Goal: Task Accomplishment & Management: Use online tool/utility

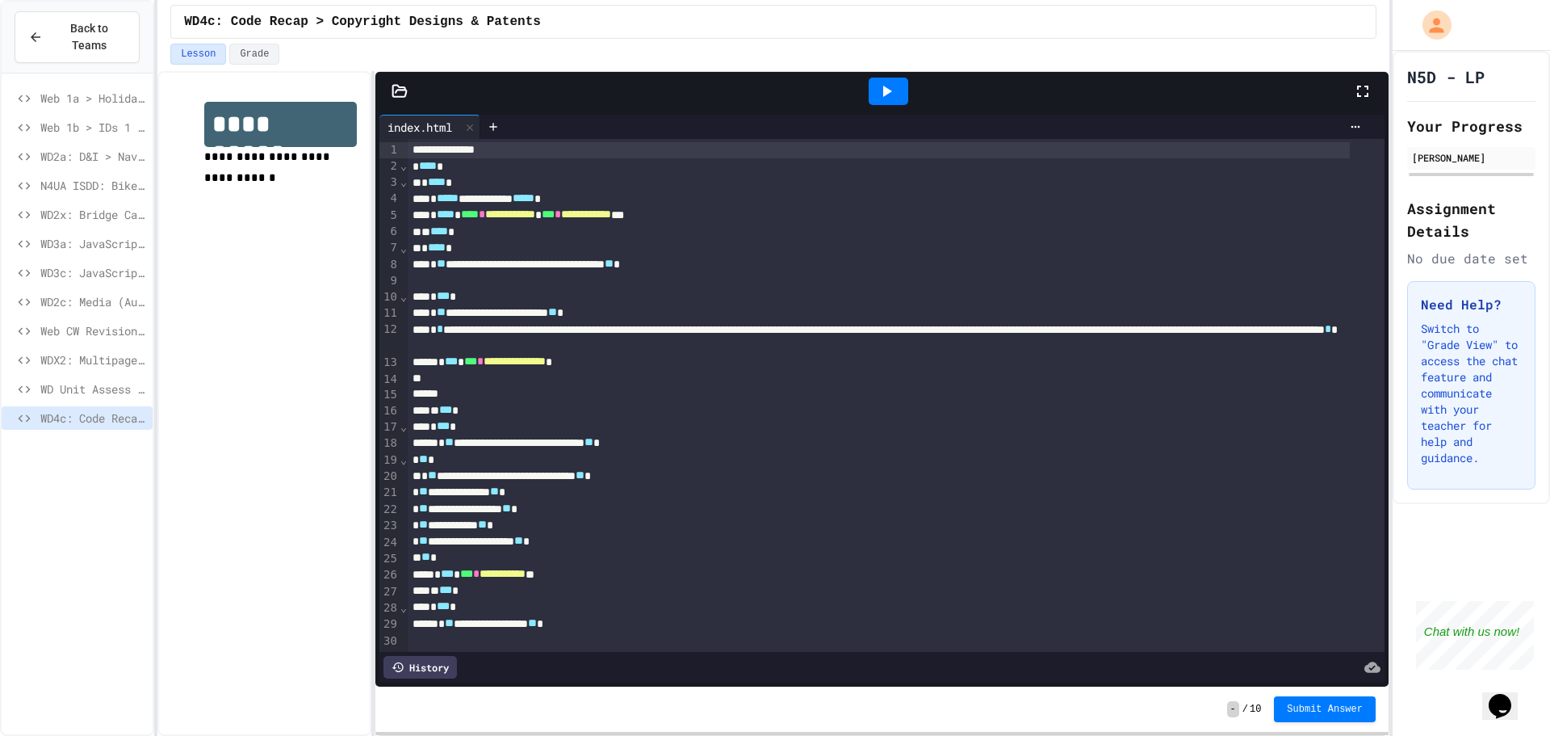
click at [1364, 94] on icon at bounding box center [1362, 91] width 19 height 19
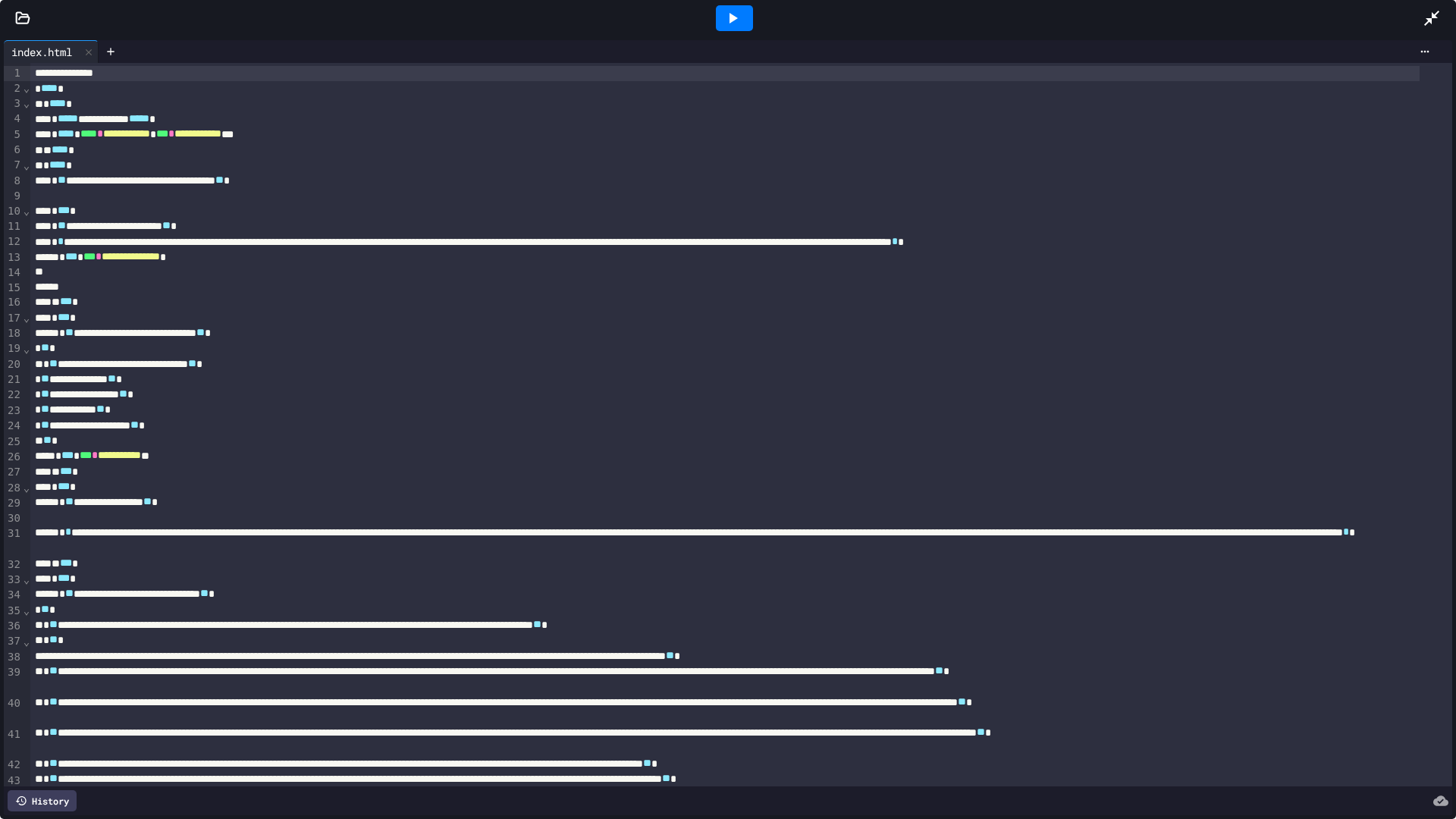
click at [744, 20] on div at bounding box center [735, 18] width 38 height 25
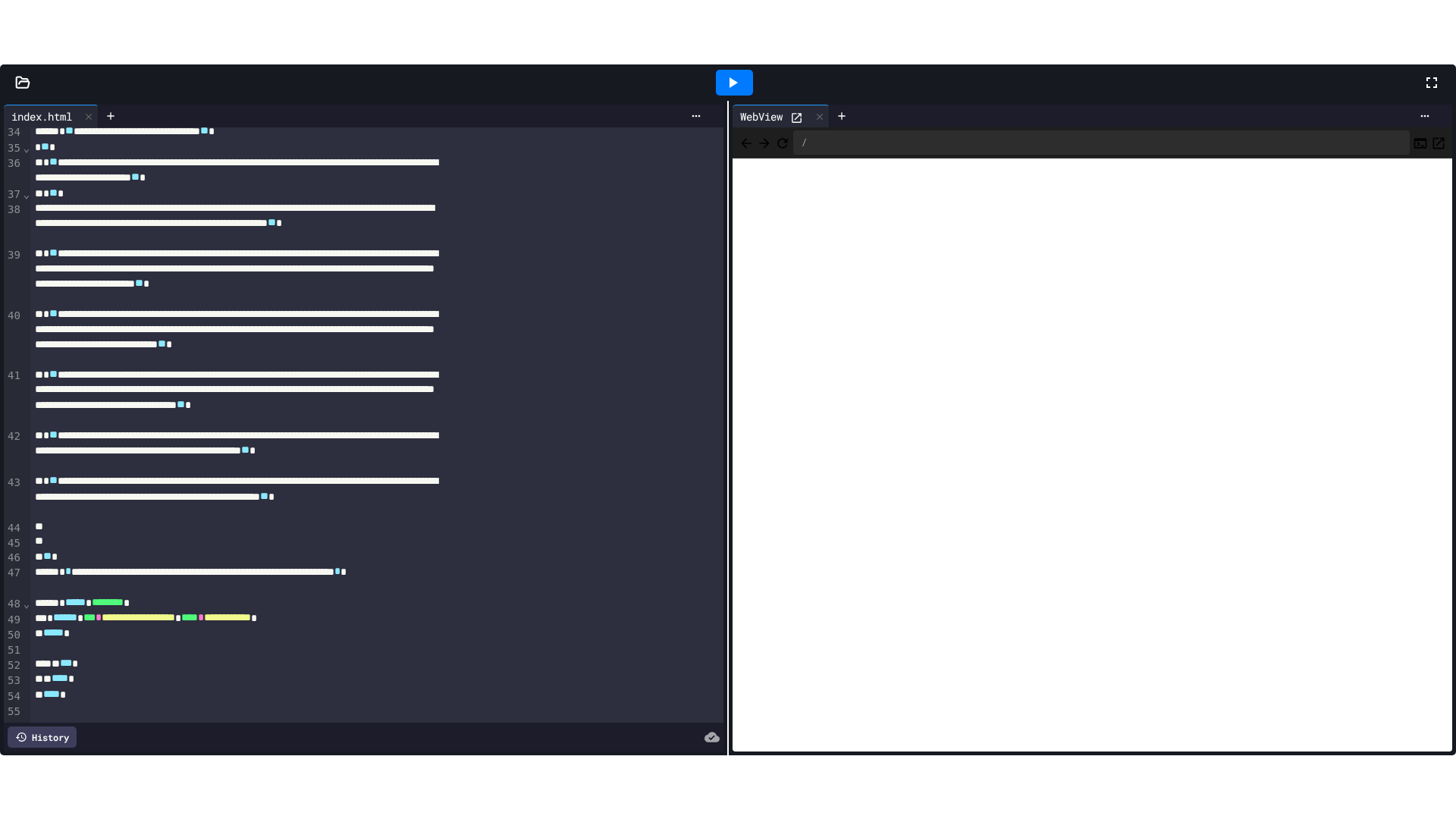
scroll to position [692, 0]
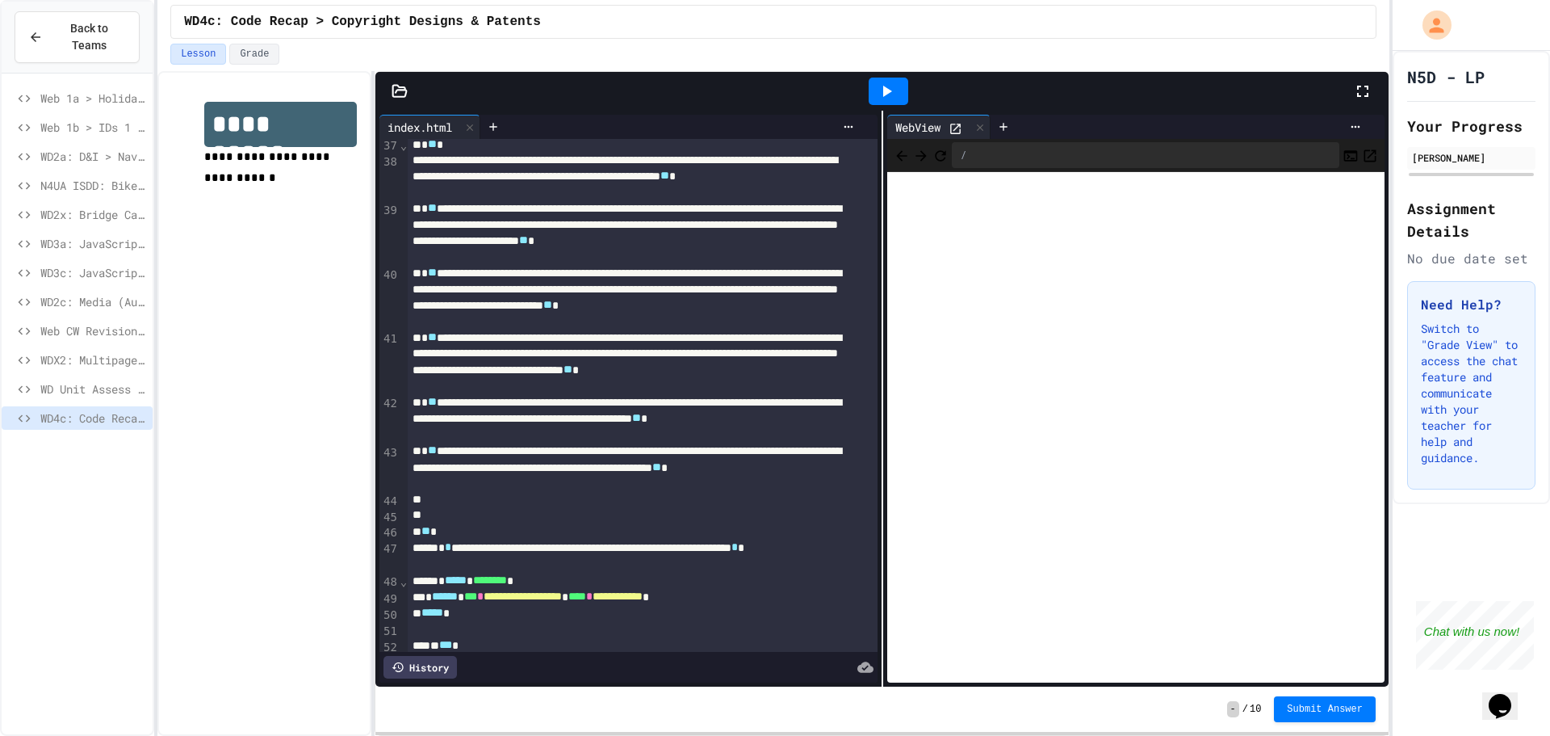
click at [1356, 98] on icon at bounding box center [1362, 91] width 19 height 19
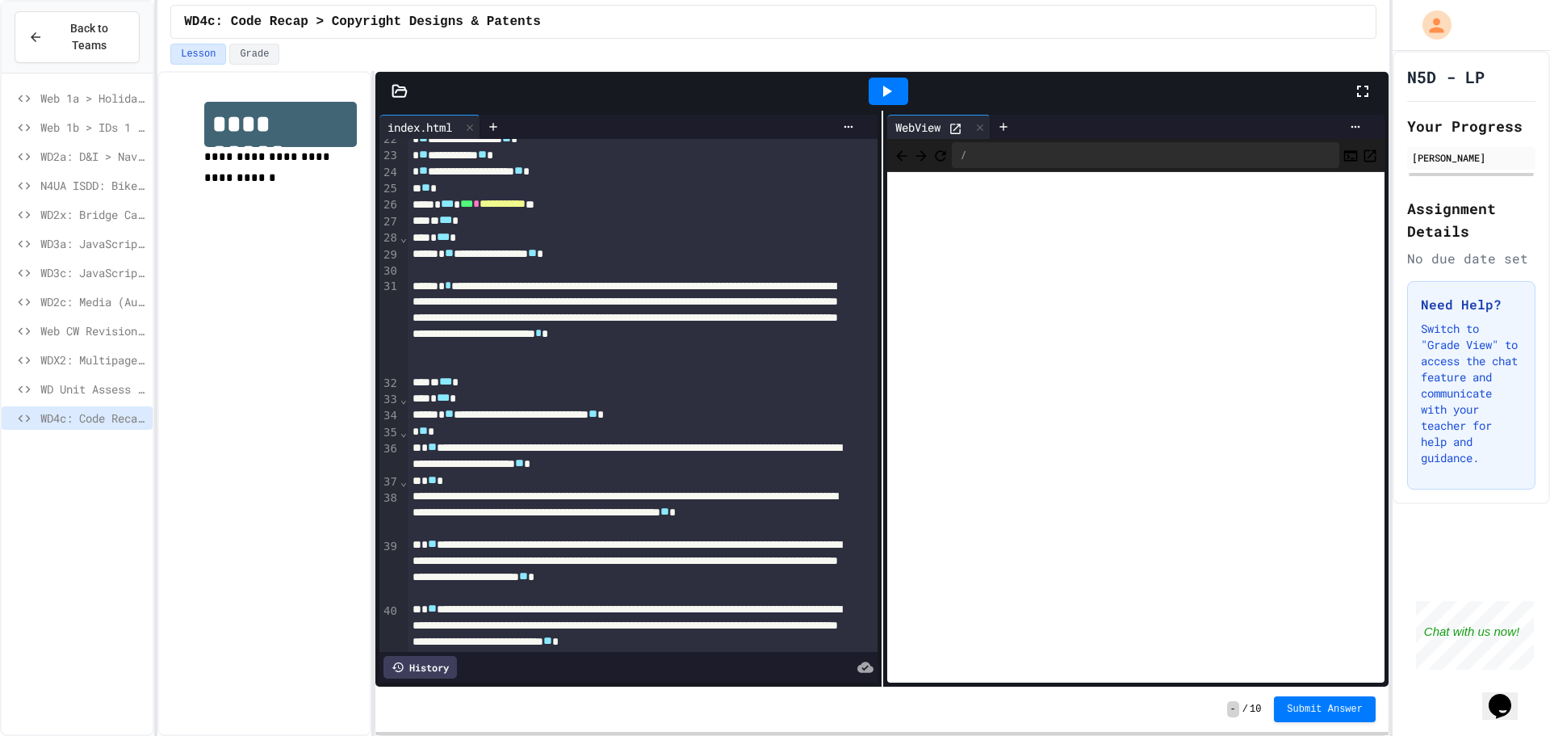
scroll to position [417, 0]
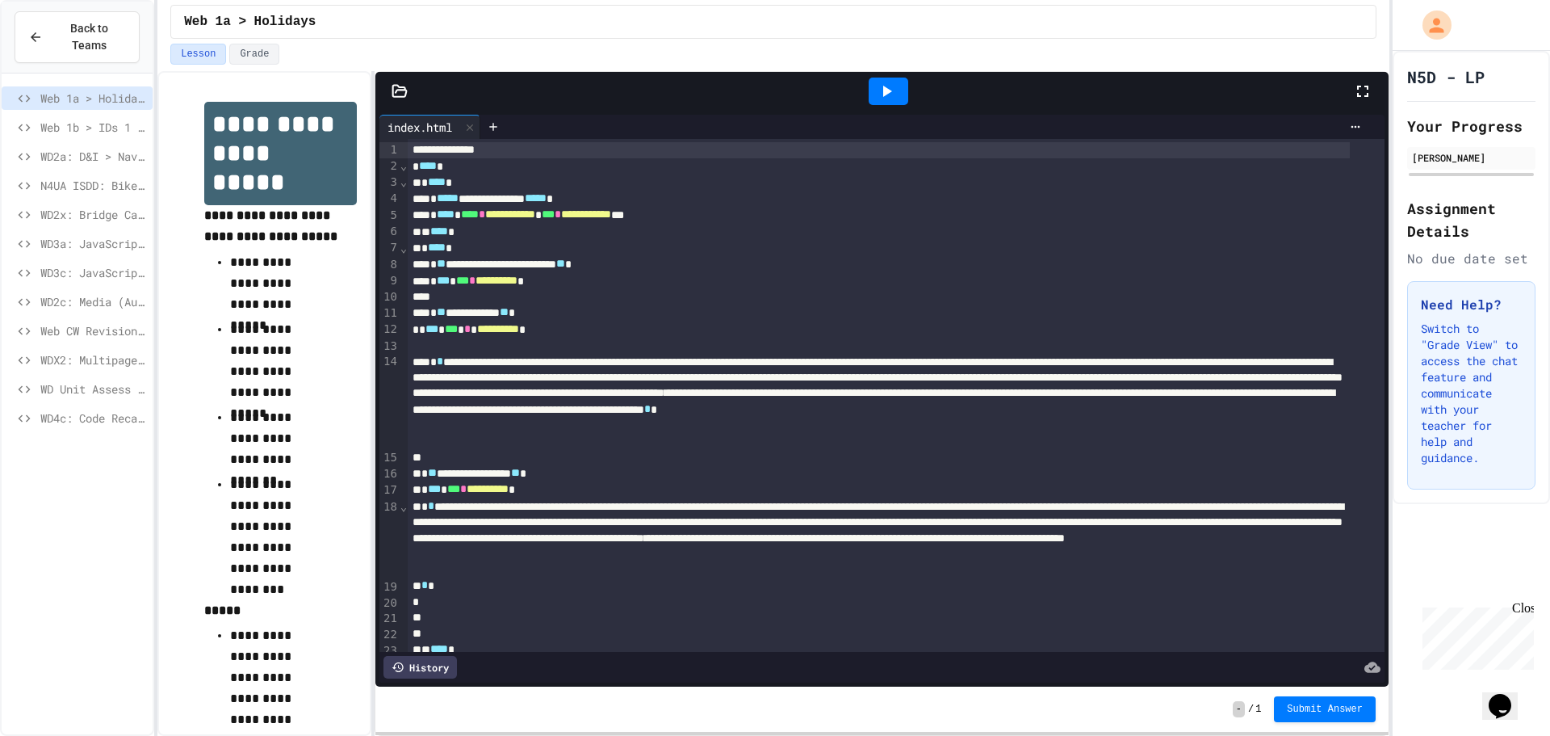
click at [1375, 93] on div at bounding box center [1371, 91] width 36 height 44
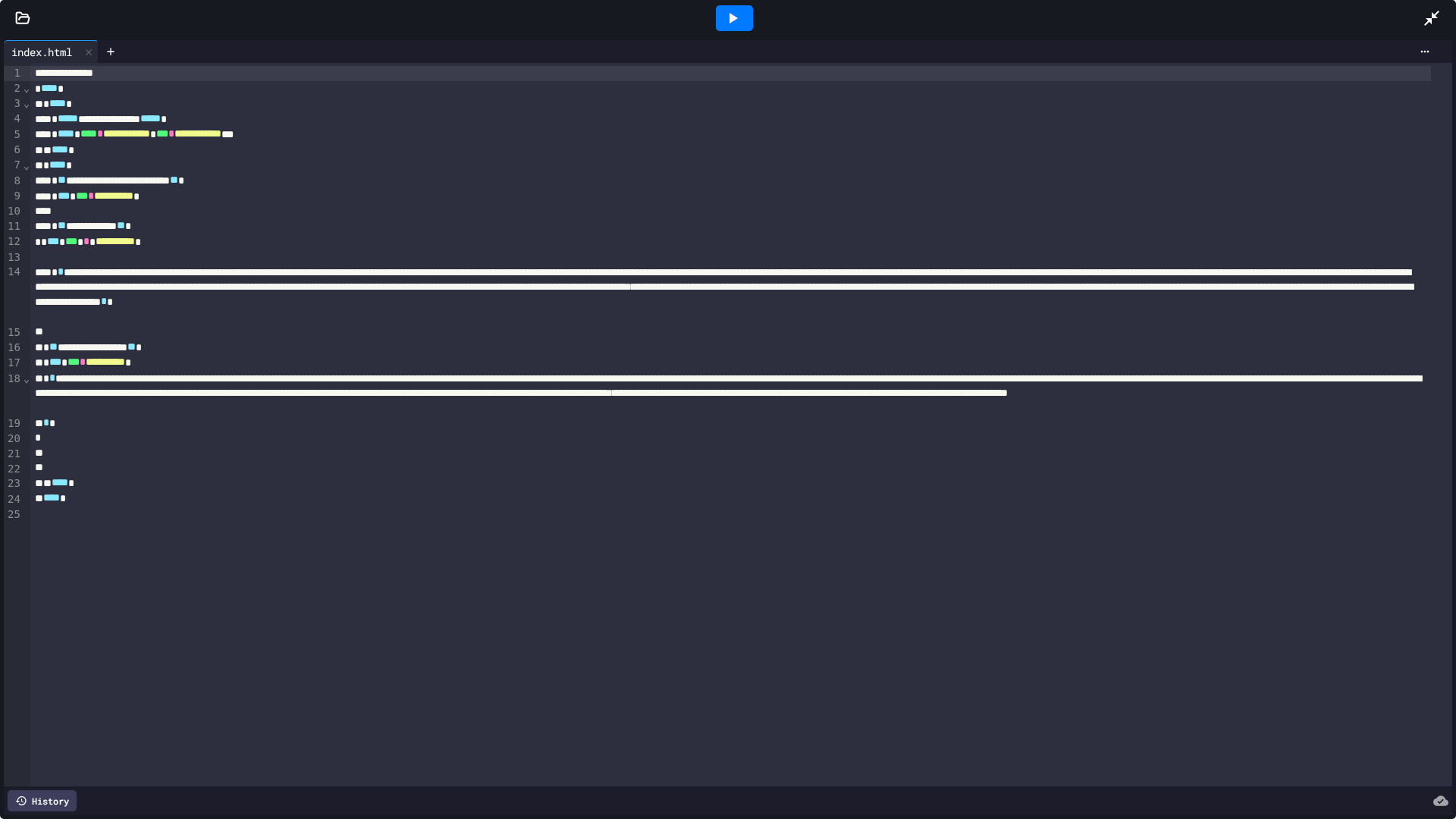
click at [744, 33] on div at bounding box center [735, 19] width 53 height 41
click at [743, 25] on div at bounding box center [735, 18] width 38 height 25
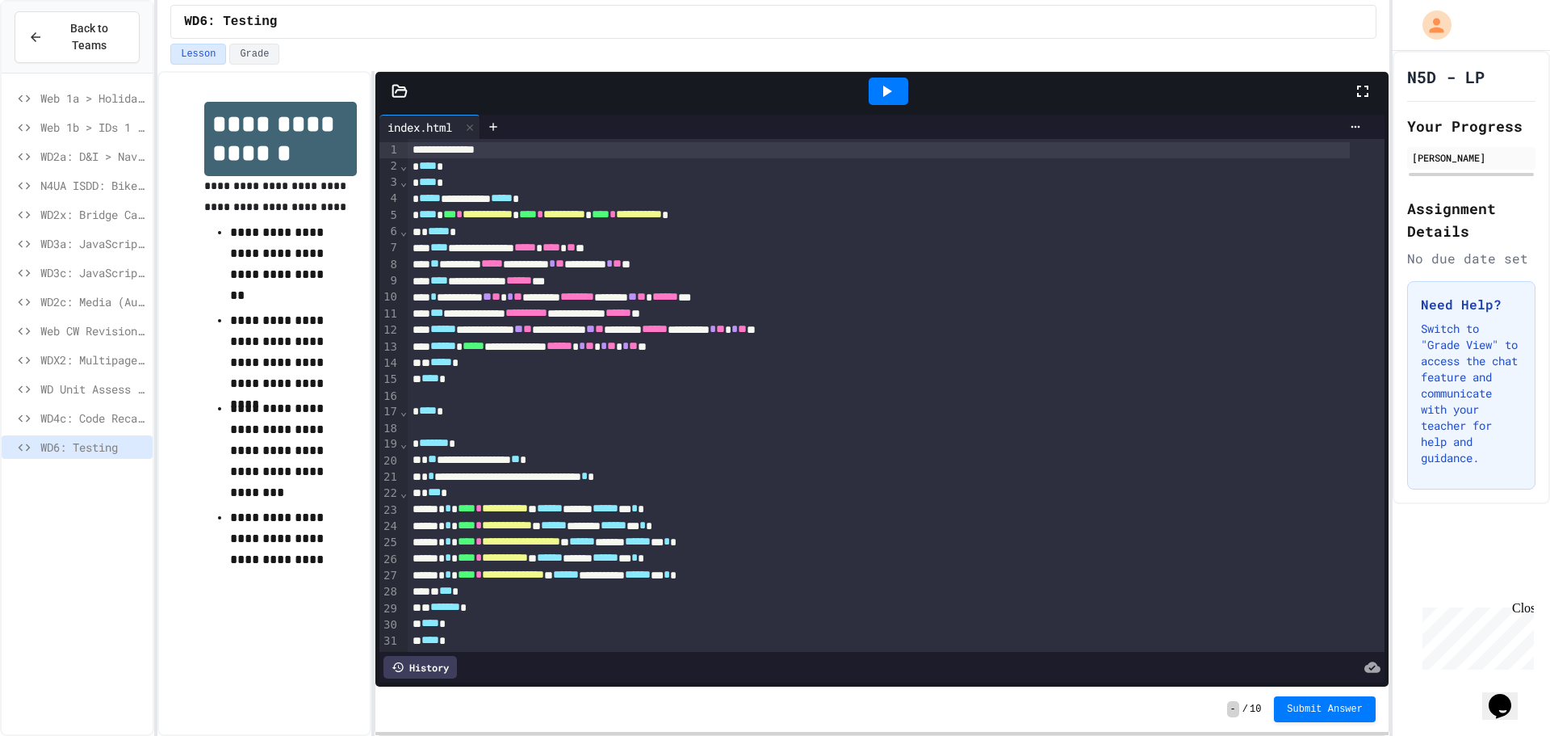
click at [1372, 89] on icon at bounding box center [1362, 91] width 19 height 19
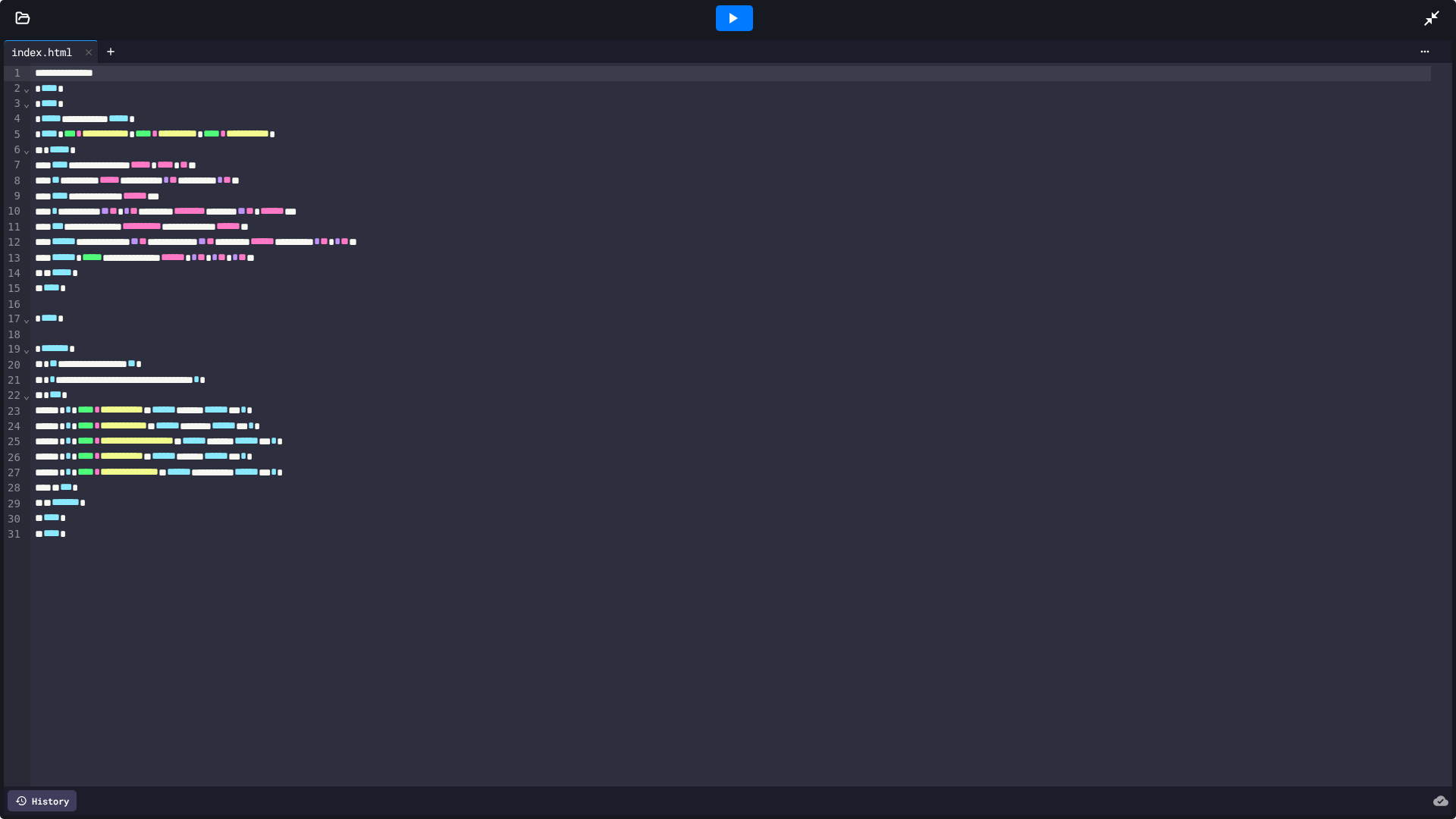
click at [730, 8] on div at bounding box center [735, 18] width 38 height 25
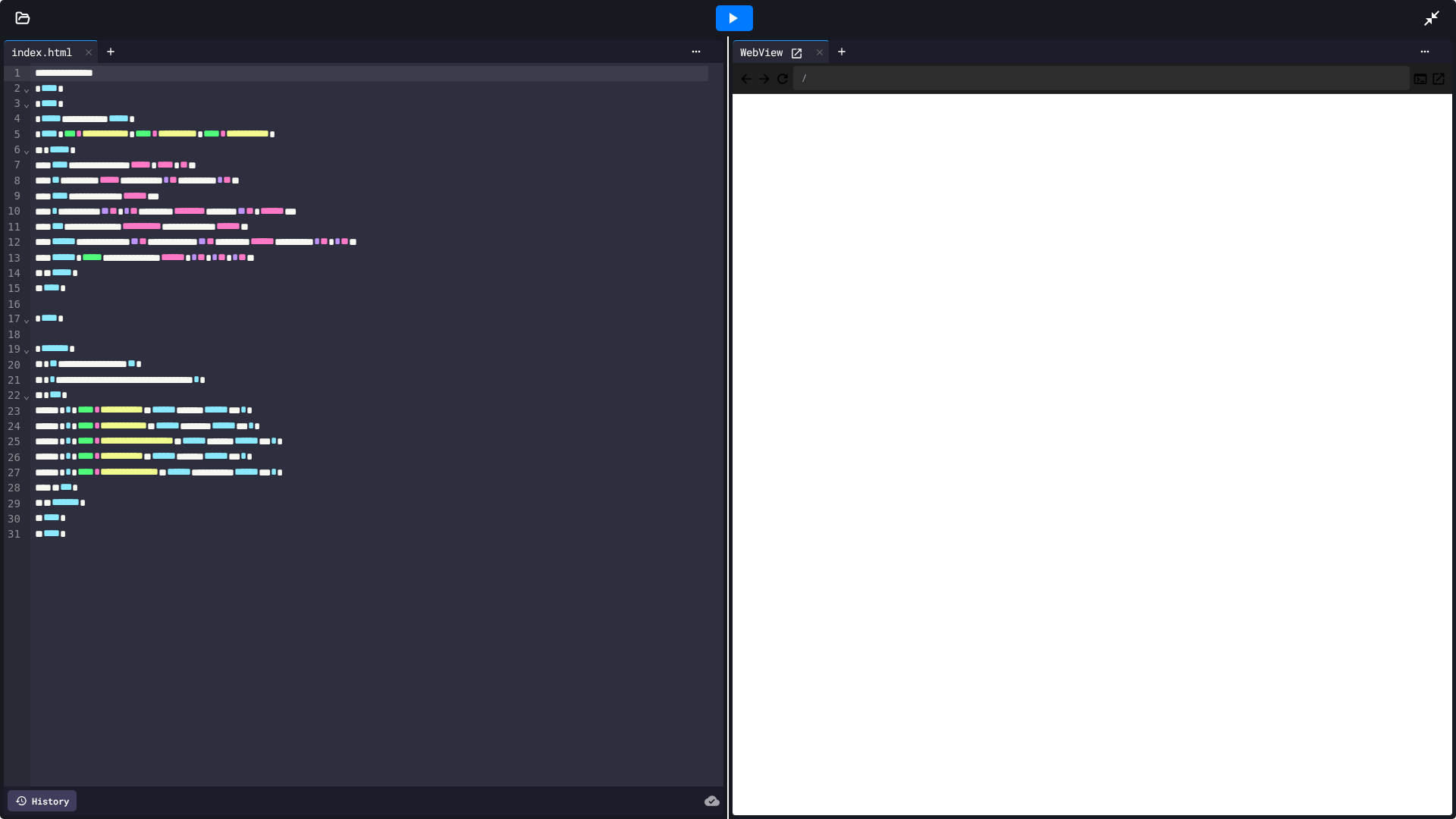
click at [17, 18] on icon at bounding box center [23, 17] width 13 height 10
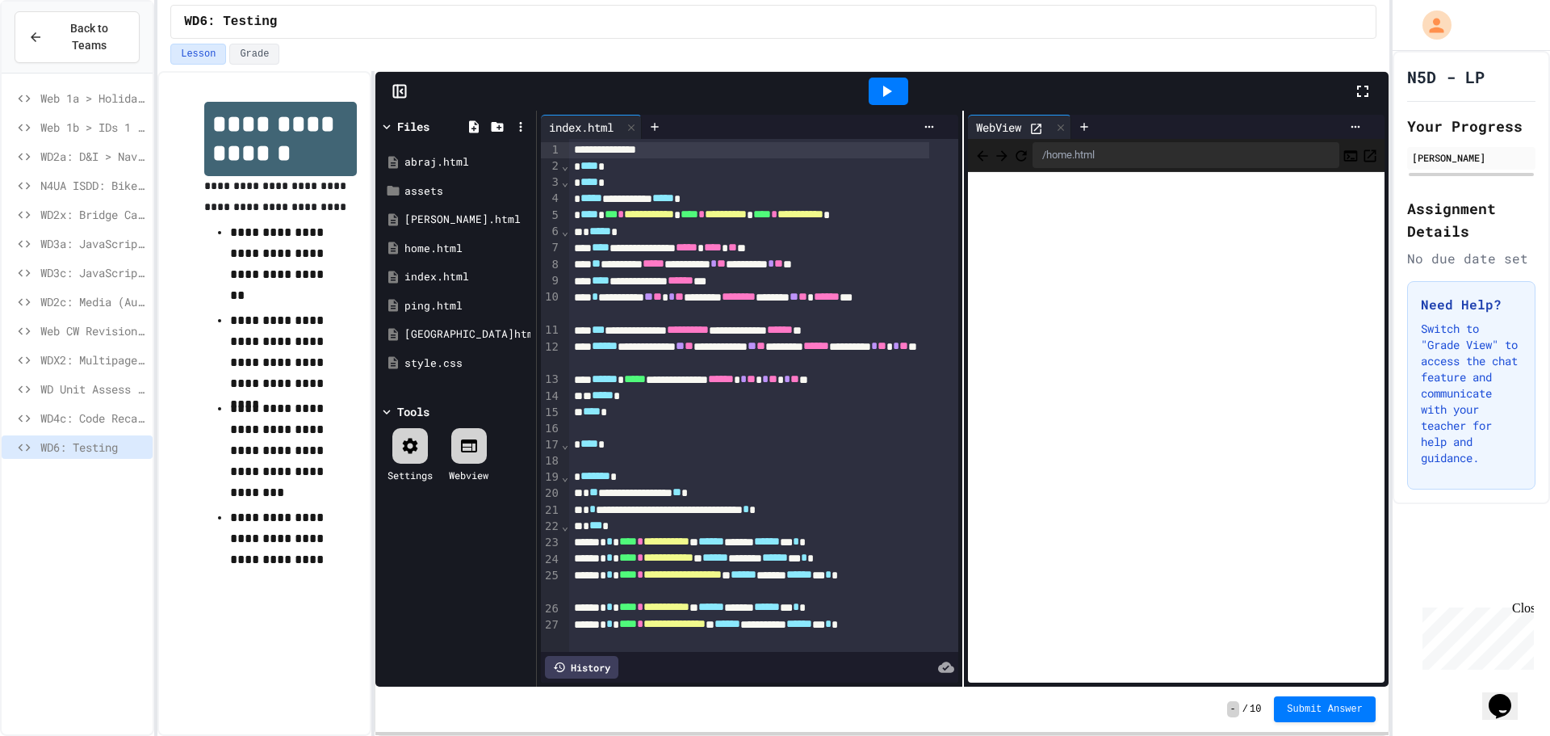
click at [1075, 709] on div "- / 10 Submit Answer" at bounding box center [881, 708] width 1013 height 45
click at [974, 165] on span "Back" at bounding box center [982, 155] width 16 height 20
click at [974, 161] on icon "Back" at bounding box center [982, 156] width 16 height 16
click at [360, 62] on div "Lesson Grade" at bounding box center [773, 54] width 1206 height 21
click at [454, 338] on div "[GEOGRAPHIC_DATA]html" at bounding box center [458, 334] width 108 height 16
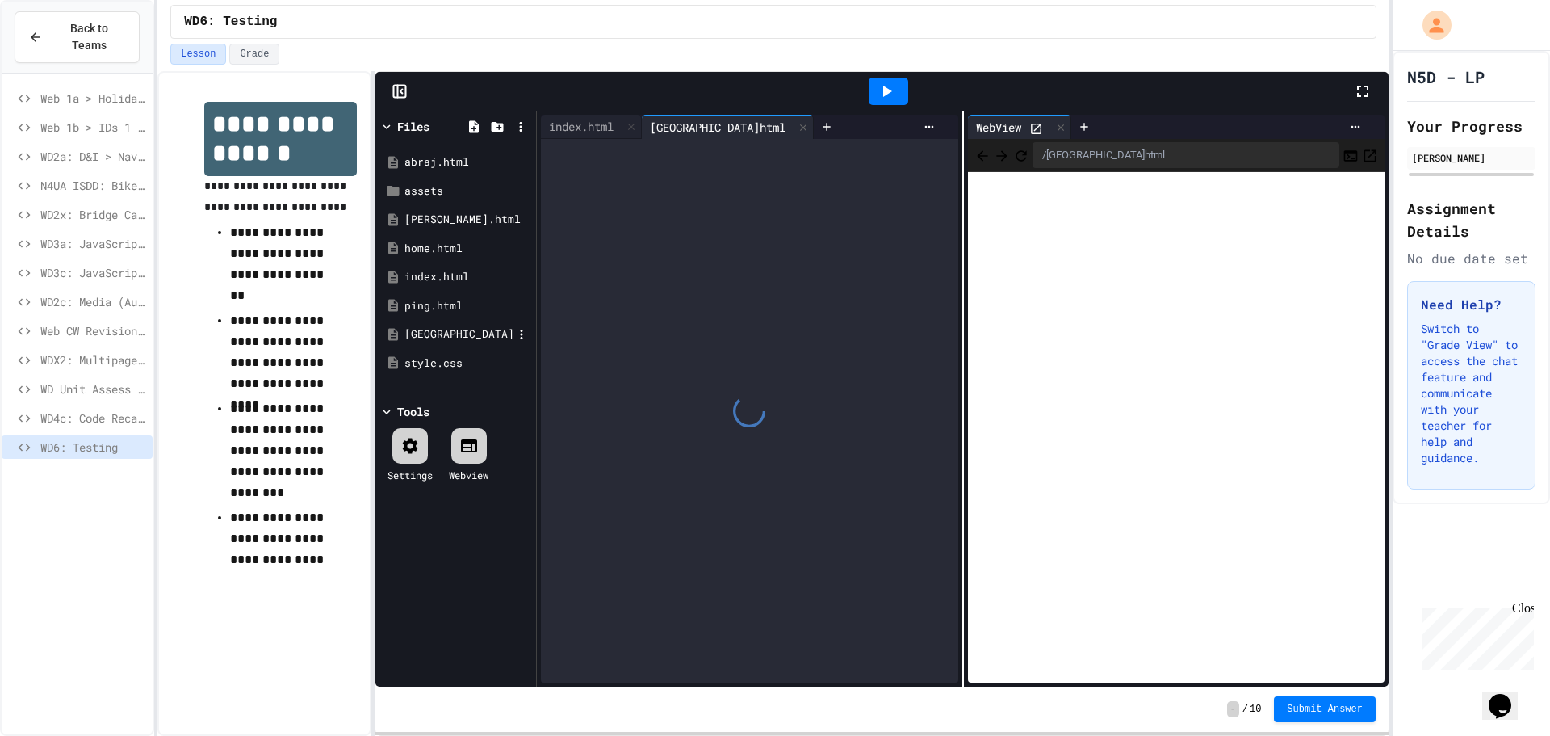
click at [454, 338] on div "[GEOGRAPHIC_DATA]html" at bounding box center [458, 334] width 108 height 16
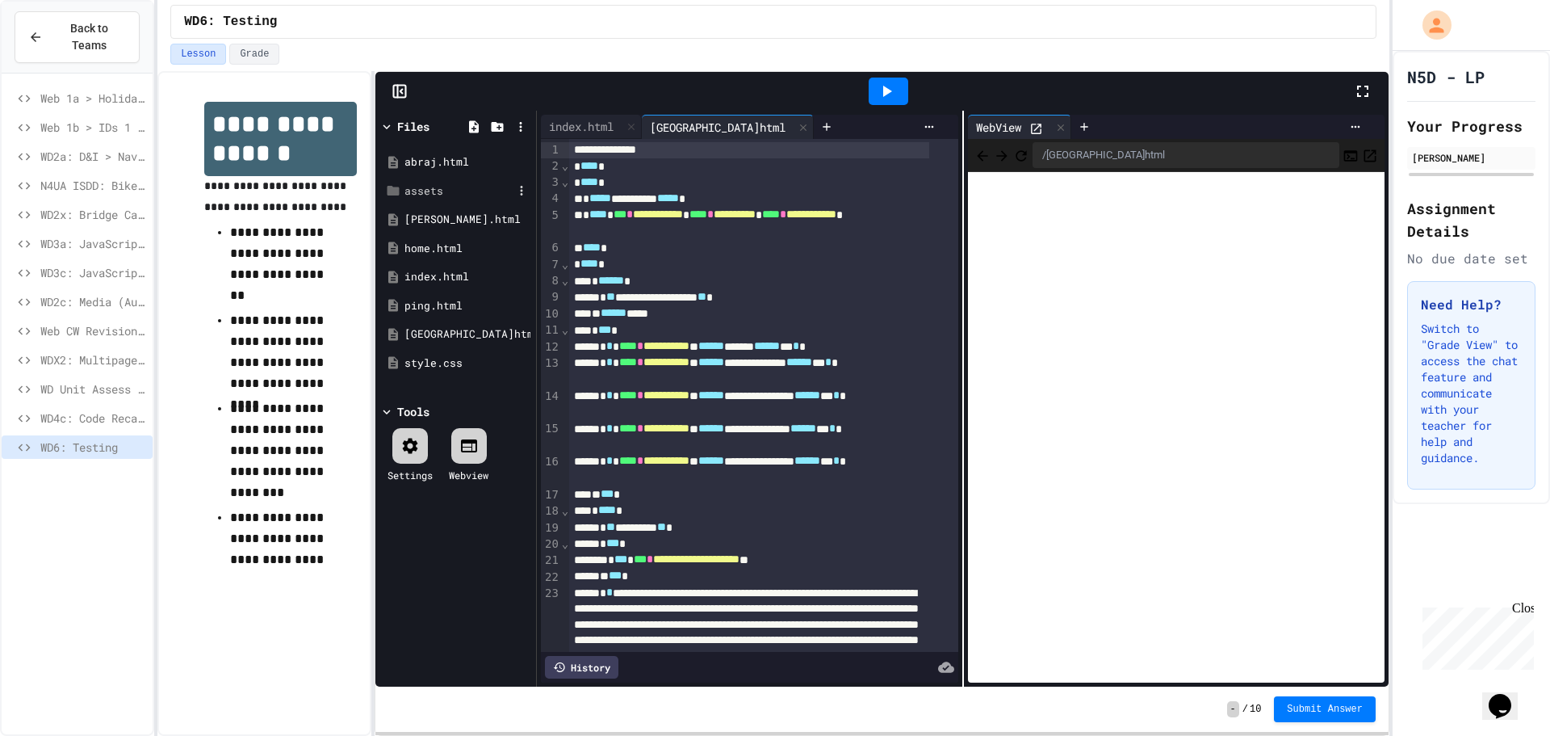
click at [457, 186] on div "assets" at bounding box center [458, 191] width 108 height 16
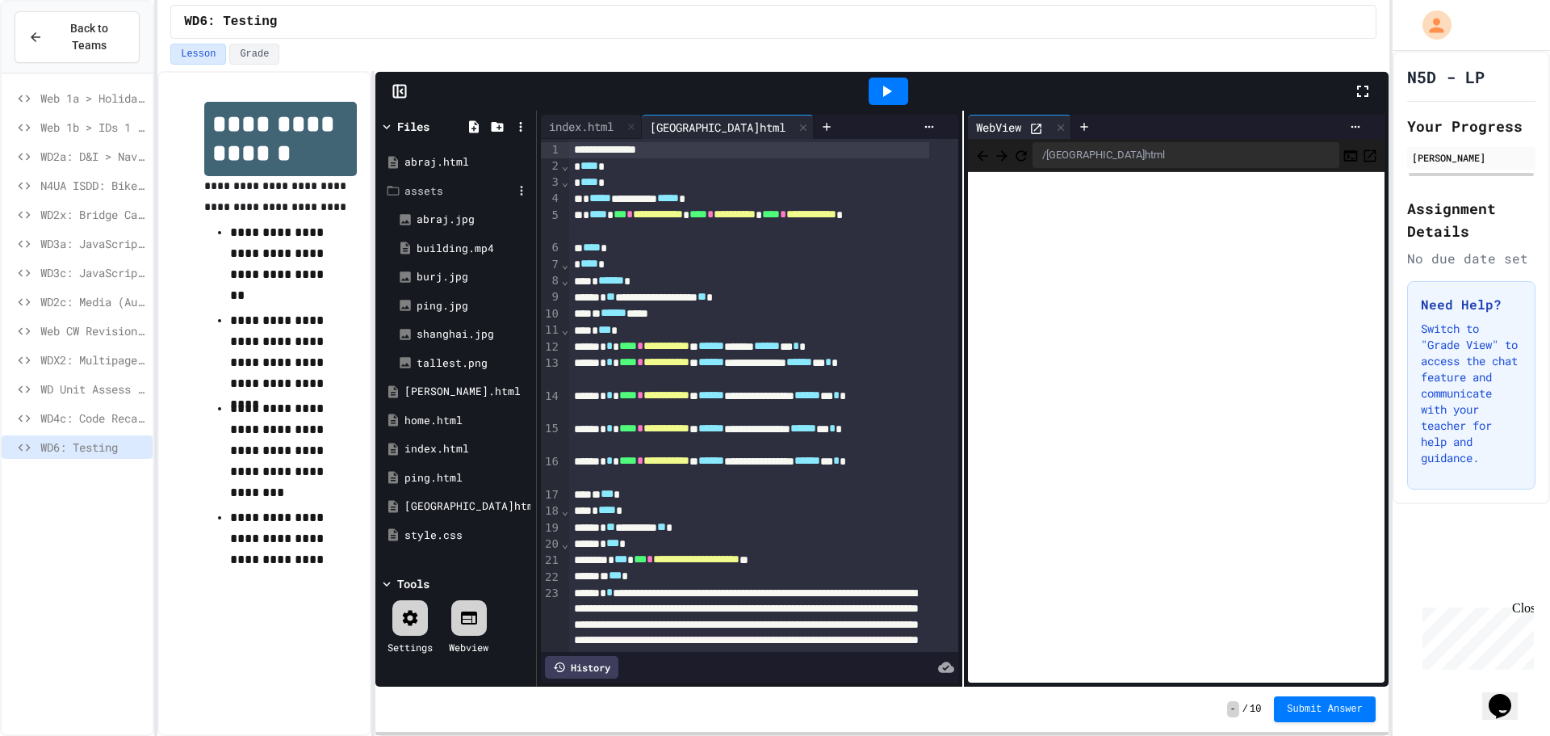
click at [457, 186] on div "assets" at bounding box center [458, 191] width 108 height 16
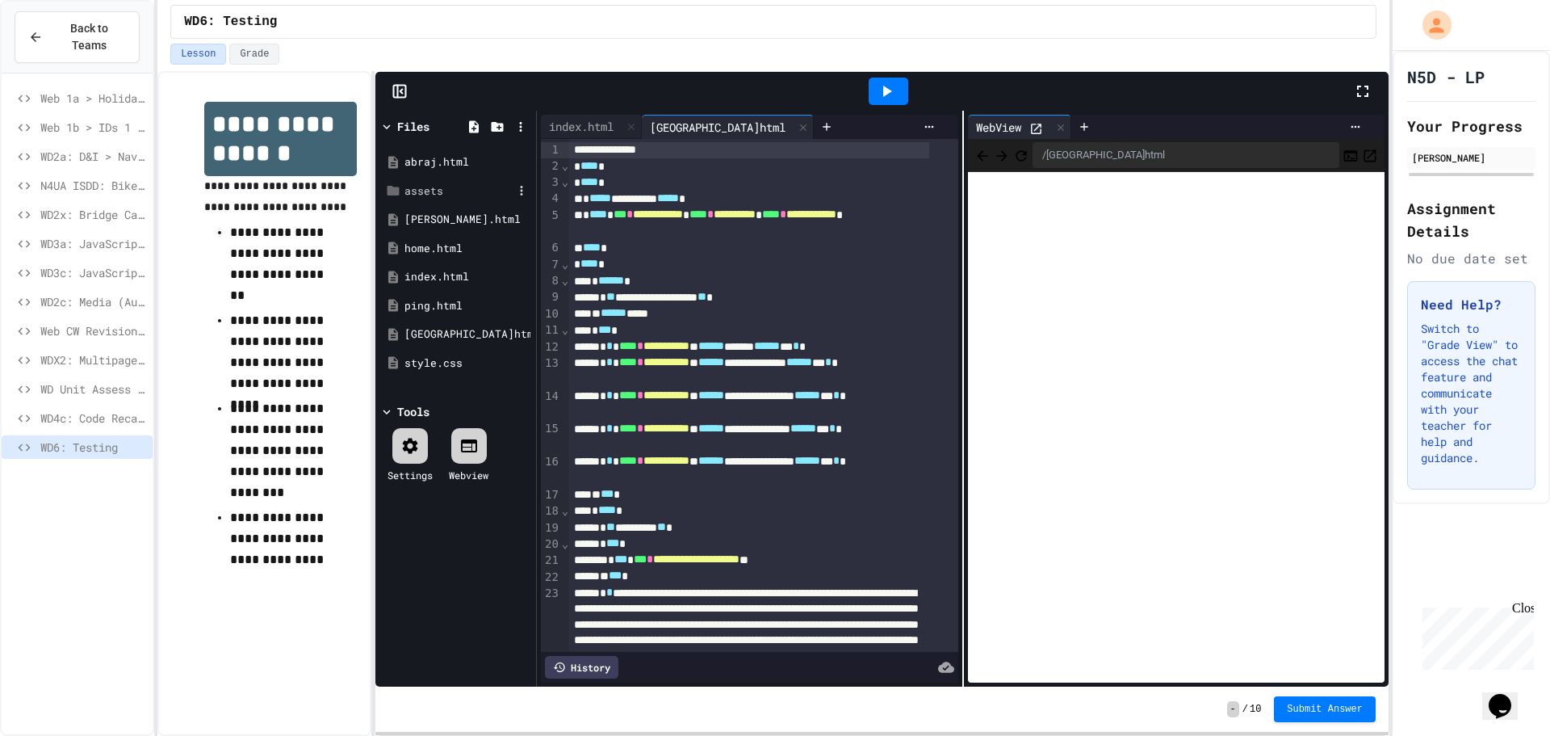
click at [457, 186] on div "assets" at bounding box center [458, 191] width 108 height 16
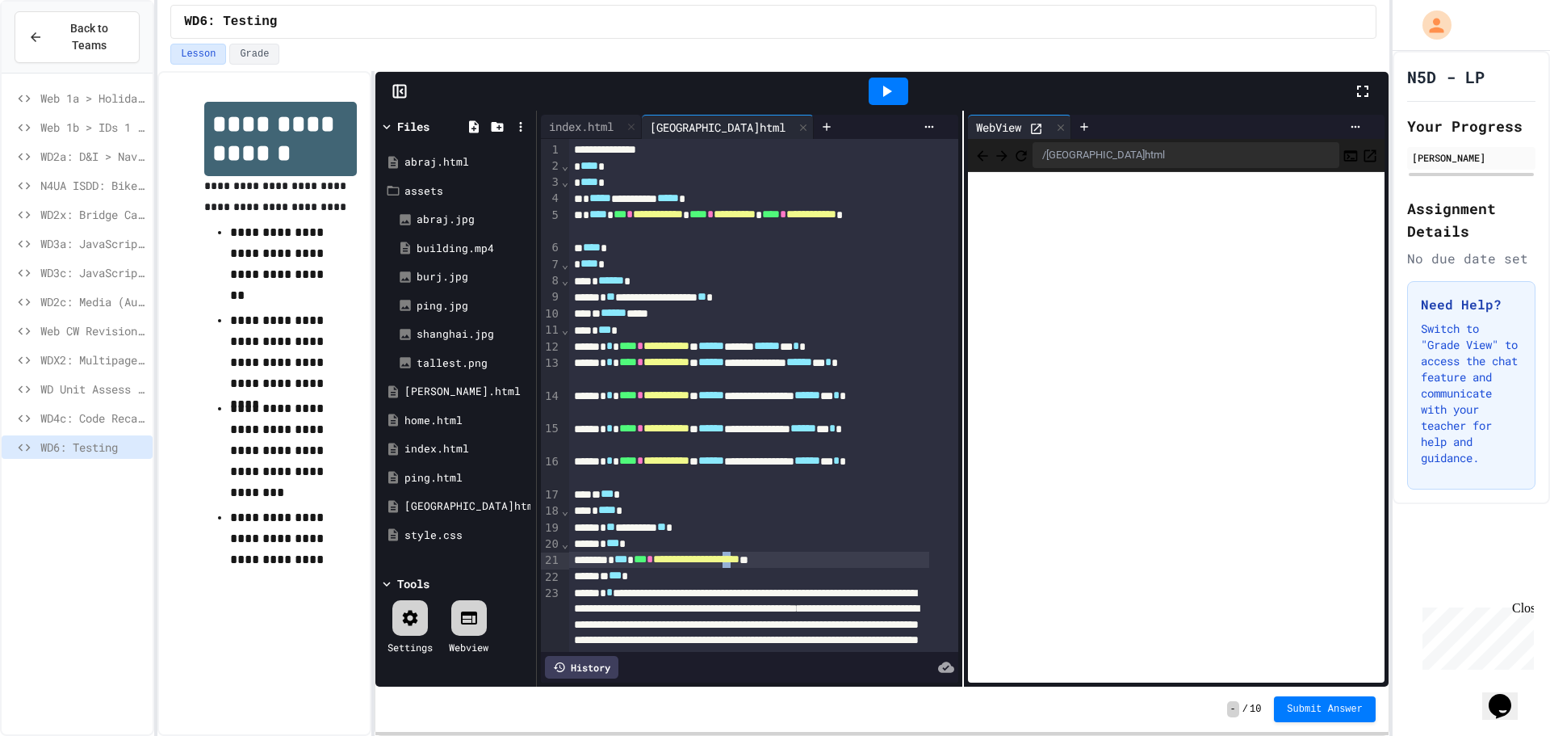
drag, startPoint x: 795, startPoint y: 561, endPoint x: 782, endPoint y: 566, distance: 14.6
click at [740, 564] on span "**********" at bounding box center [696, 558] width 86 height 11
